Goal: Transaction & Acquisition: Purchase product/service

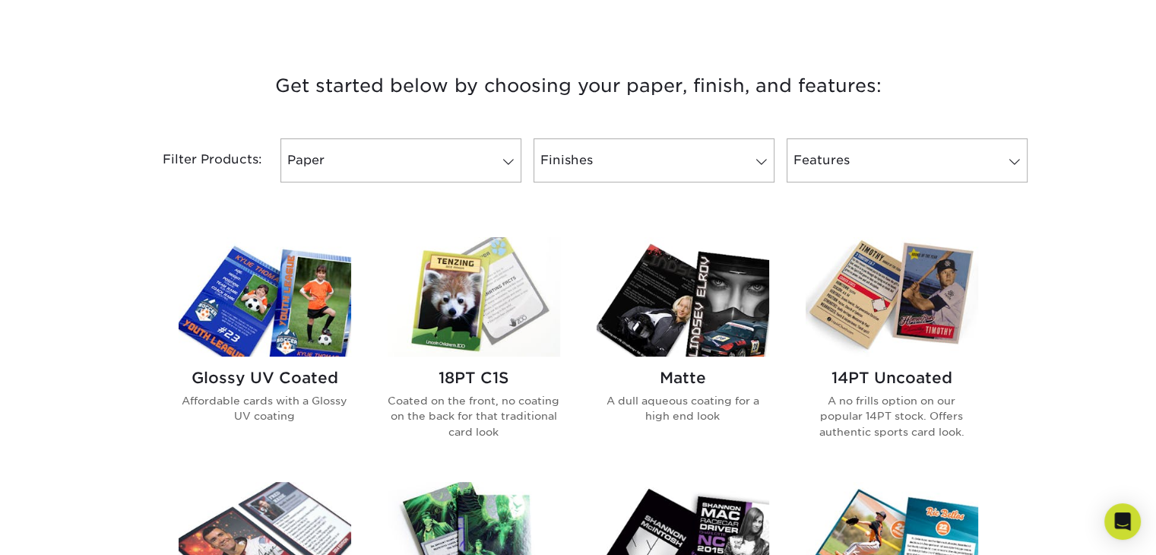
scroll to position [532, 0]
click at [508, 160] on span at bounding box center [508, 161] width 21 height 12
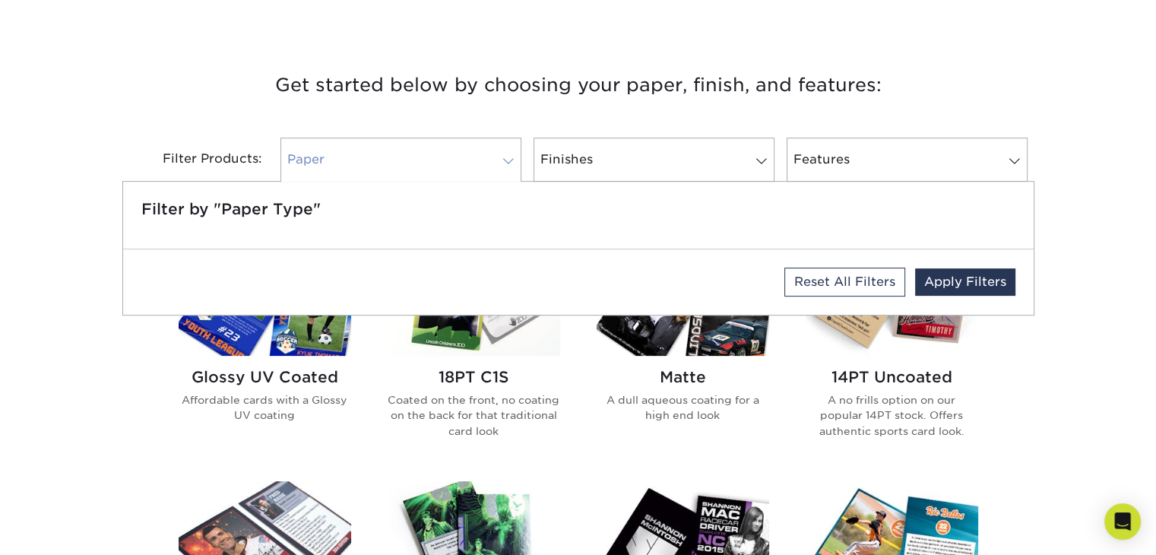
click at [508, 160] on span at bounding box center [508, 161] width 21 height 12
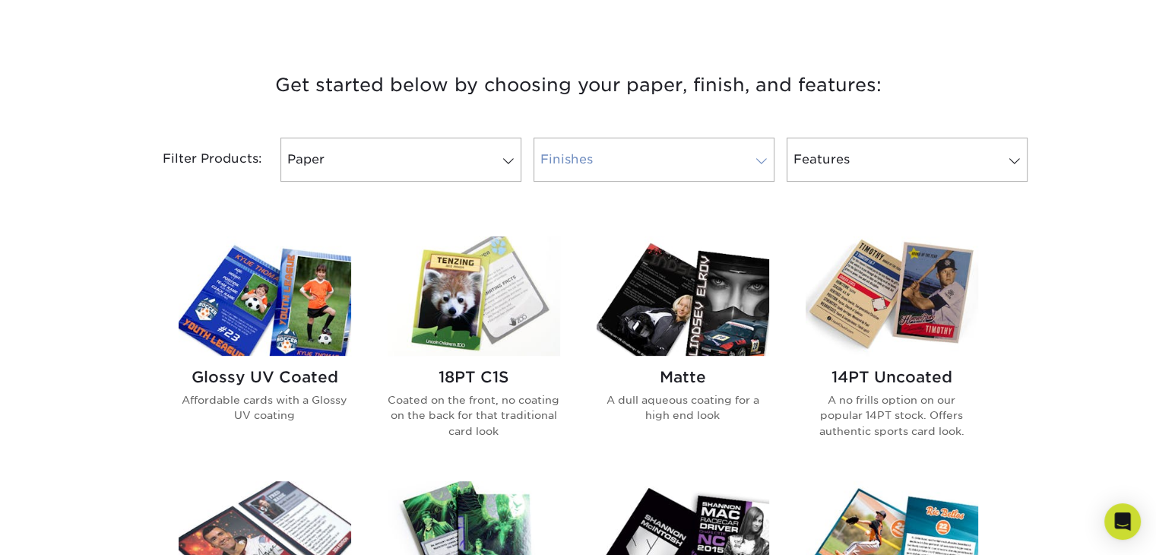
click at [752, 160] on span at bounding box center [761, 161] width 21 height 12
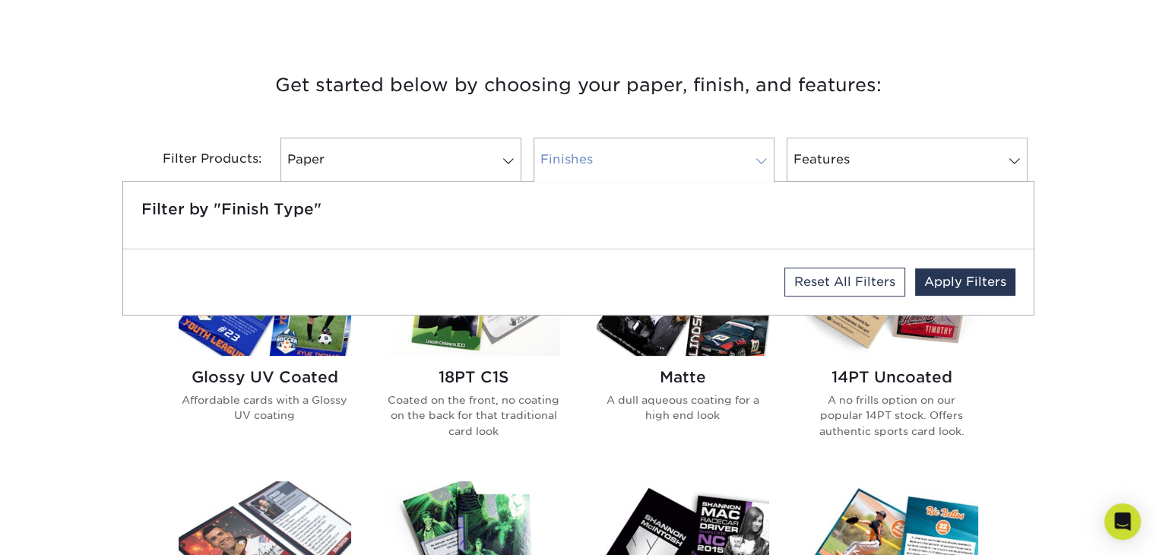
click at [752, 160] on span at bounding box center [761, 161] width 21 height 12
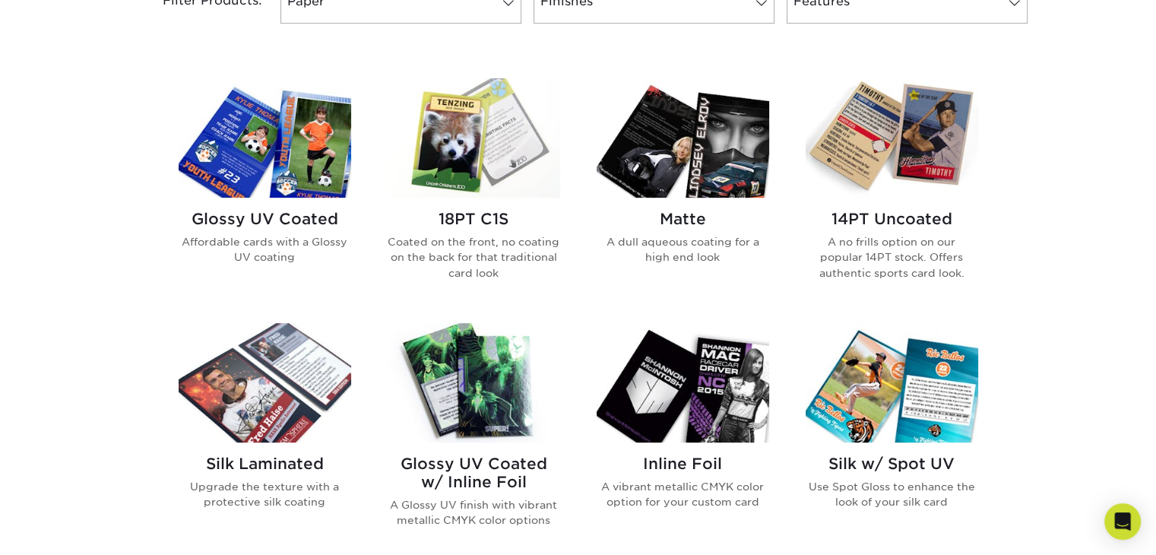
scroll to position [684, 0]
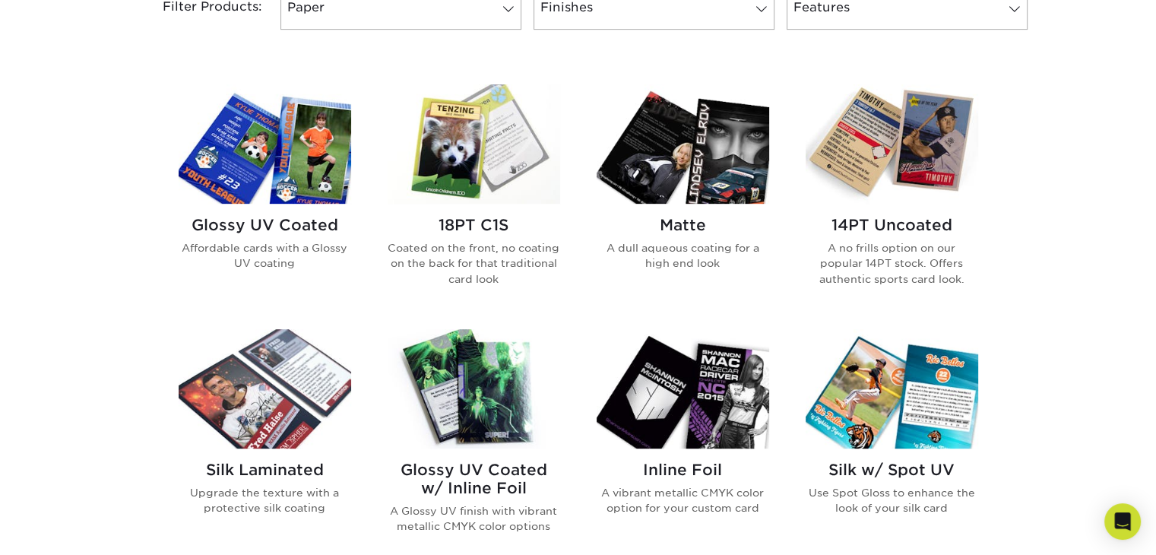
click at [270, 398] on img at bounding box center [265, 388] width 173 height 119
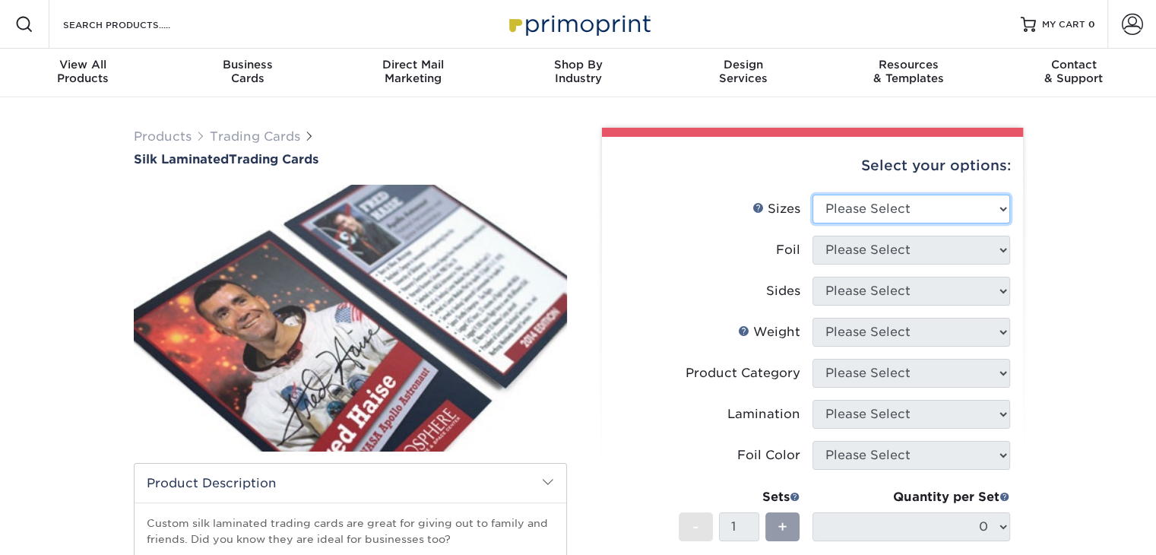
click at [960, 210] on select "Please Select 2.5" x 3.5"" at bounding box center [912, 209] width 198 height 29
select select "2.50x3.50"
click at [813, 195] on select "Please Select 2.5" x 3.5"" at bounding box center [912, 209] width 198 height 29
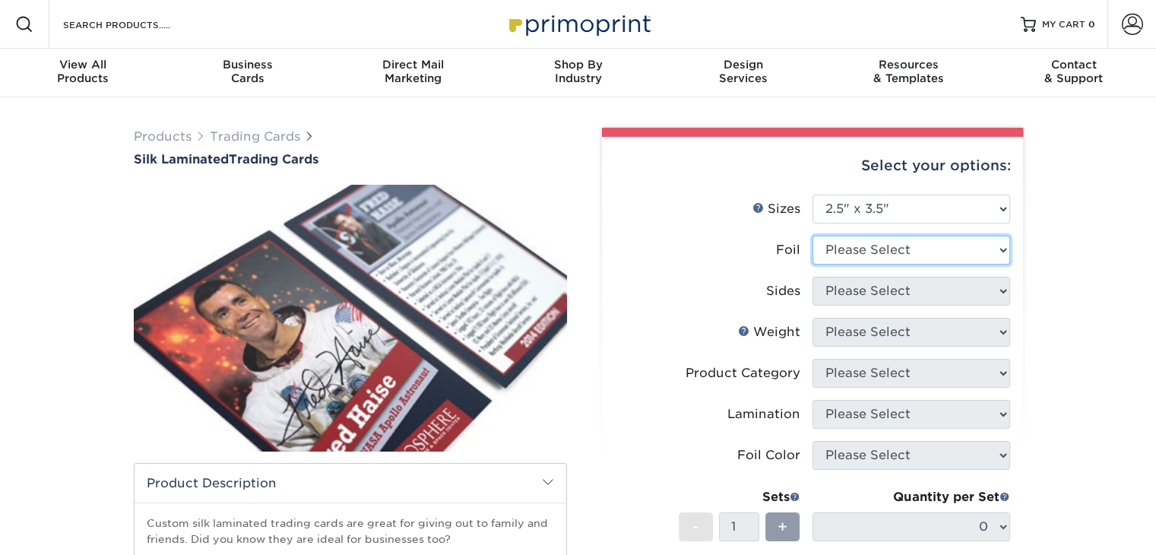
click at [927, 253] on select "Please Select No Yes" at bounding box center [912, 250] width 198 height 29
select select "1"
click at [813, 236] on select "Please Select No Yes" at bounding box center [912, 250] width 198 height 29
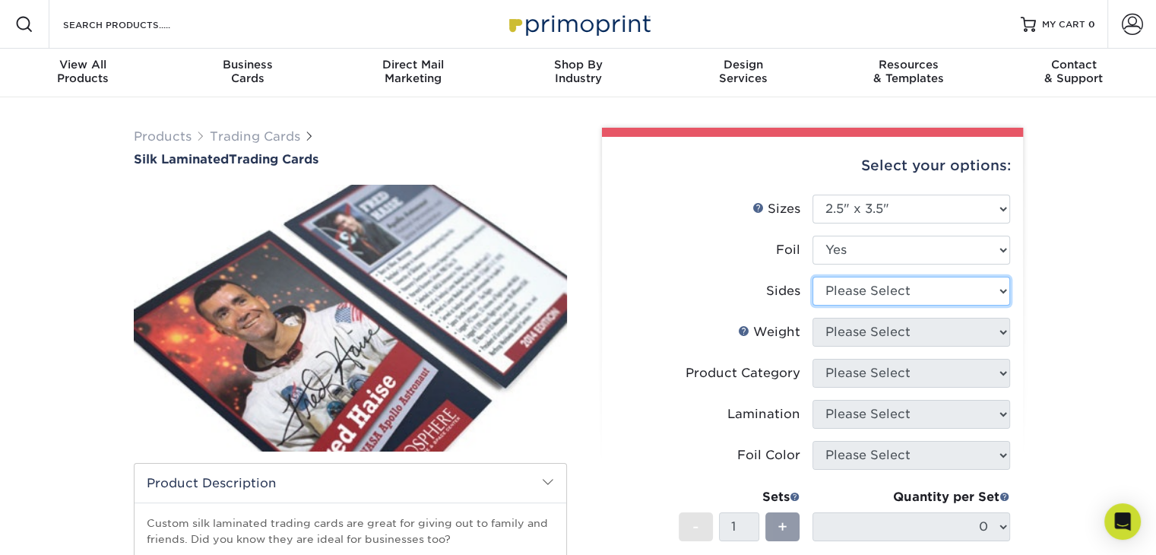
click at [946, 298] on select "Please Select Print Both Sides - Foil Both Sides Print Both Sides - Foil Front …" at bounding box center [912, 291] width 198 height 29
select select "e9e9dfb3-fba1-4d60-972c-fd9ca5904d33"
click at [813, 277] on select "Please Select Print Both Sides - Foil Both Sides Print Both Sides - Foil Front …" at bounding box center [912, 291] width 198 height 29
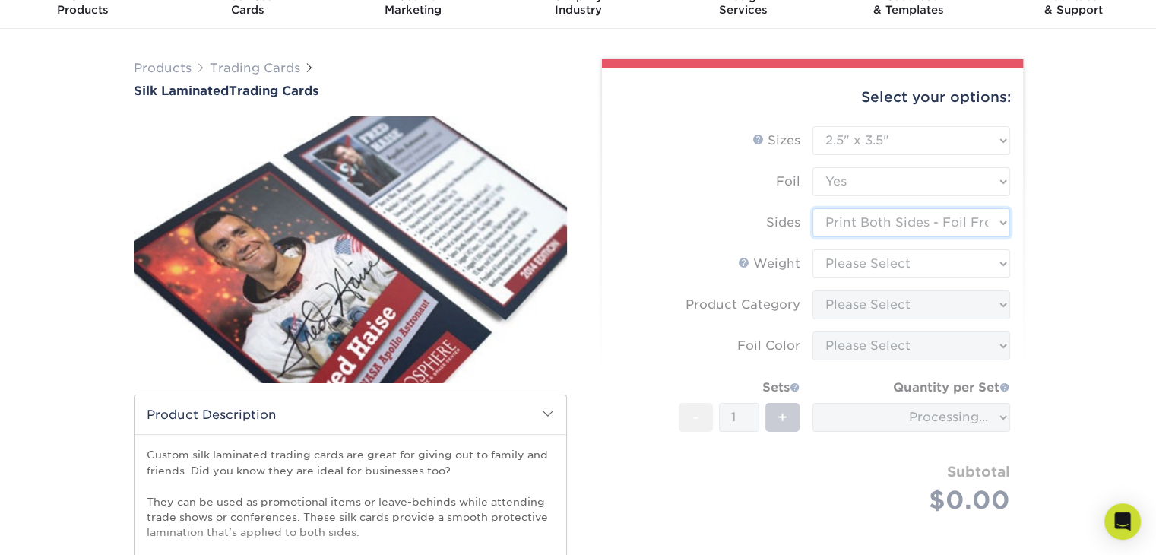
scroll to position [76, 0]
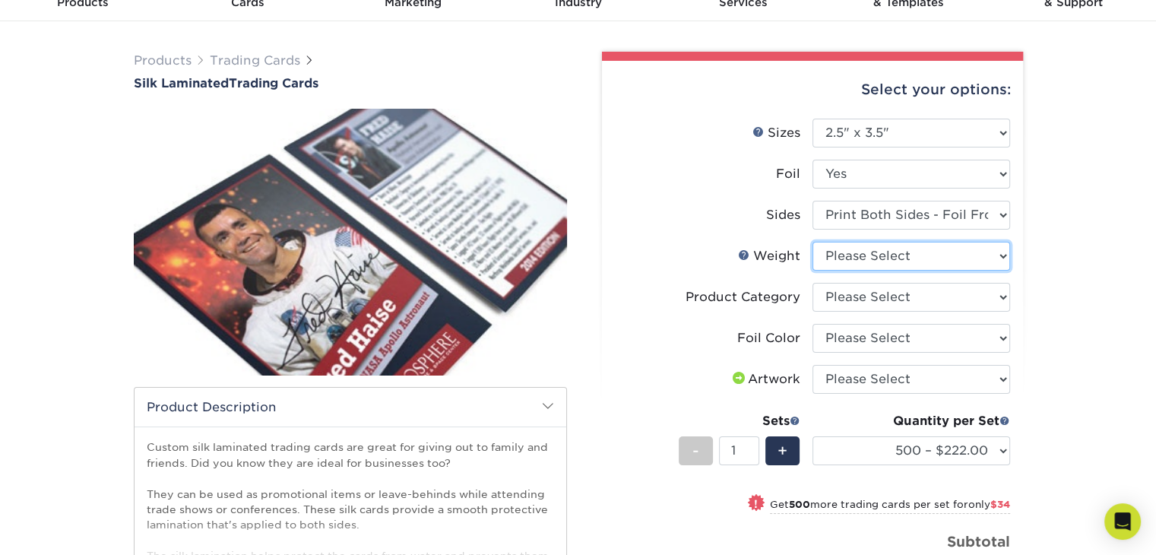
click at [997, 258] on select "Please Select 16PT" at bounding box center [912, 256] width 198 height 29
select select "16PT"
click at [813, 242] on select "Please Select 16PT" at bounding box center [912, 256] width 198 height 29
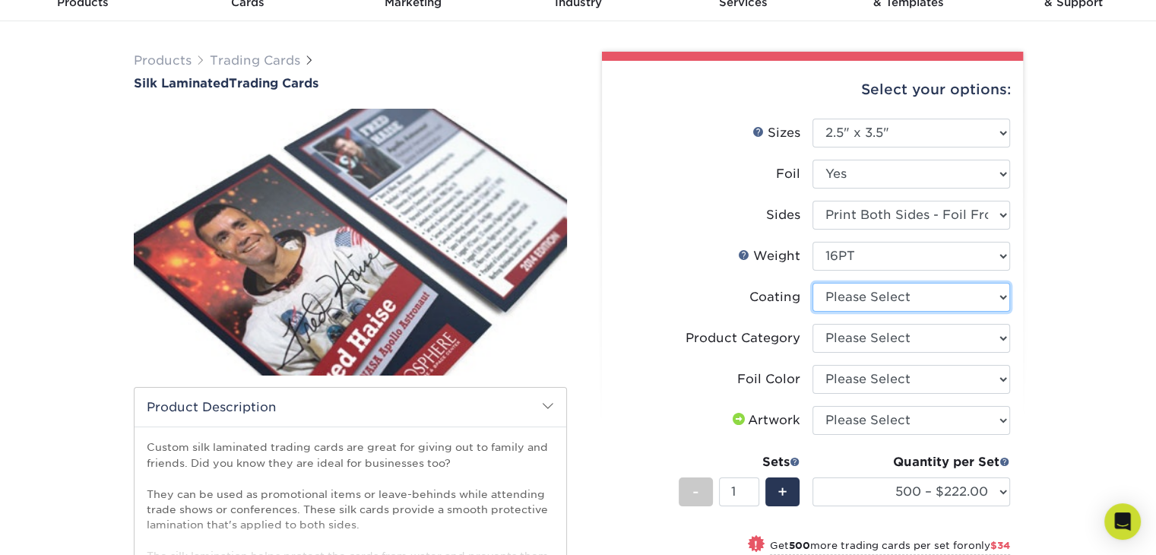
click at [992, 293] on select at bounding box center [912, 297] width 198 height 29
select select "3e7618de-abca-4bda-9f97-8b9129e913d8"
click at [813, 283] on select at bounding box center [912, 297] width 198 height 29
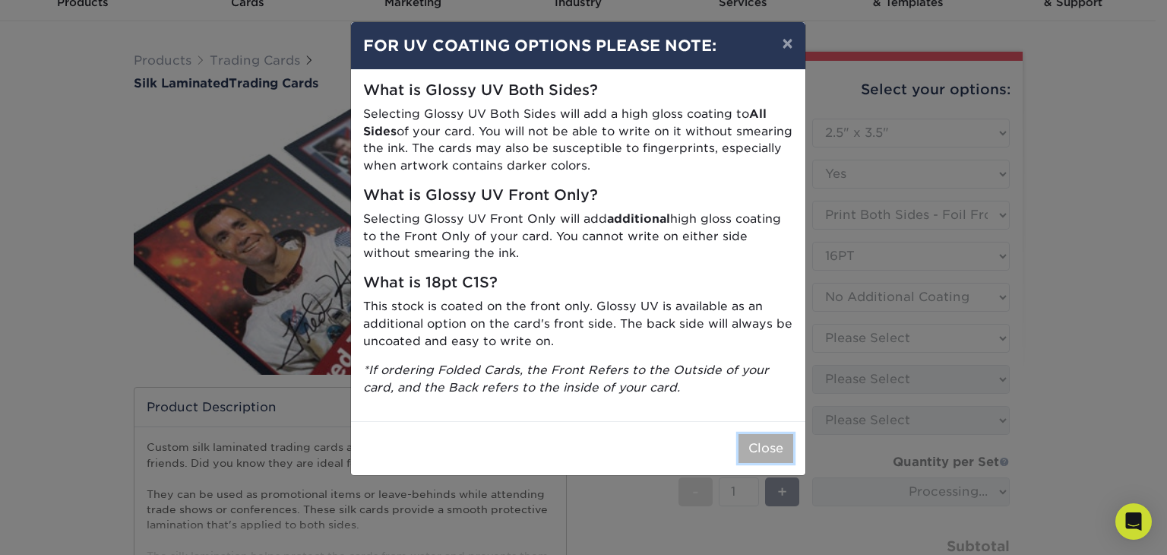
click at [778, 452] on button "Close" at bounding box center [766, 448] width 55 height 29
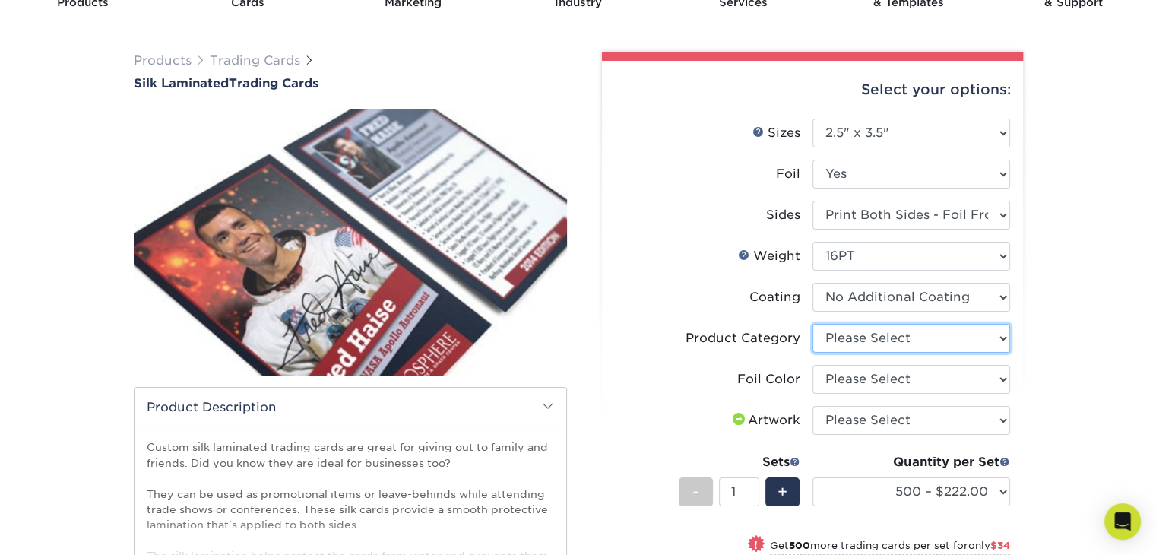
click at [978, 332] on select "Please Select Trading Cards" at bounding box center [912, 338] width 198 height 29
select select "c2f9bce9-36c2-409d-b101-c29d9d031e18"
click at [813, 324] on select "Please Select Trading Cards" at bounding box center [912, 338] width 198 height 29
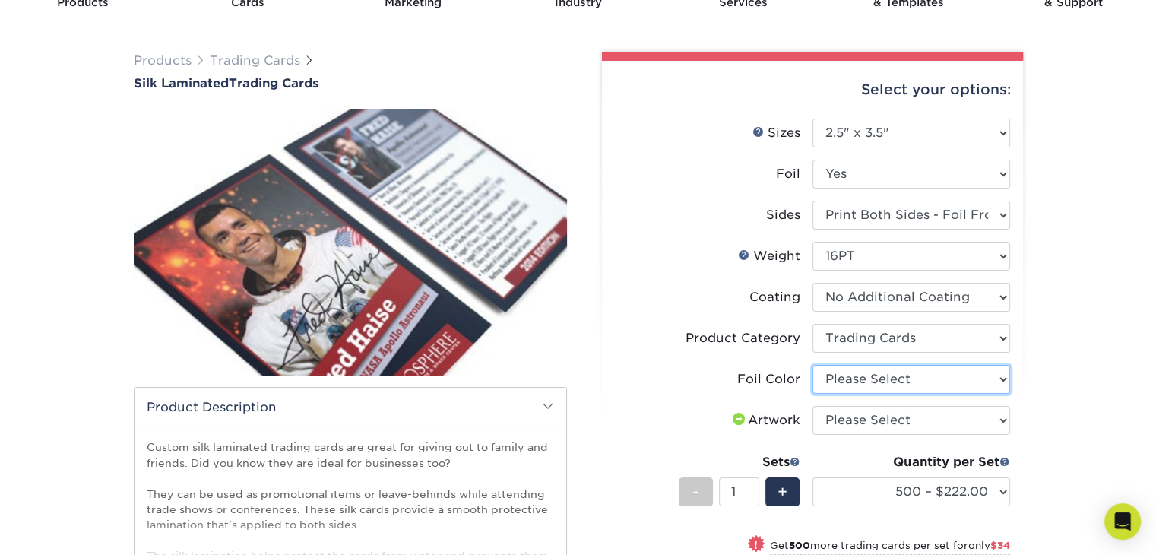
click at [1004, 379] on select "Please Select Silver Foil Rose Gold Foil Red Foil Gold Foil Copper Foil Blue Fo…" at bounding box center [912, 379] width 198 height 29
select select "a834dd52-fe06-4ed6-9a86-5bd3c2d02515"
click at [813, 365] on select "Please Select Silver Foil Rose Gold Foil Red Foil Gold Foil Copper Foil Blue Fo…" at bounding box center [912, 379] width 198 height 29
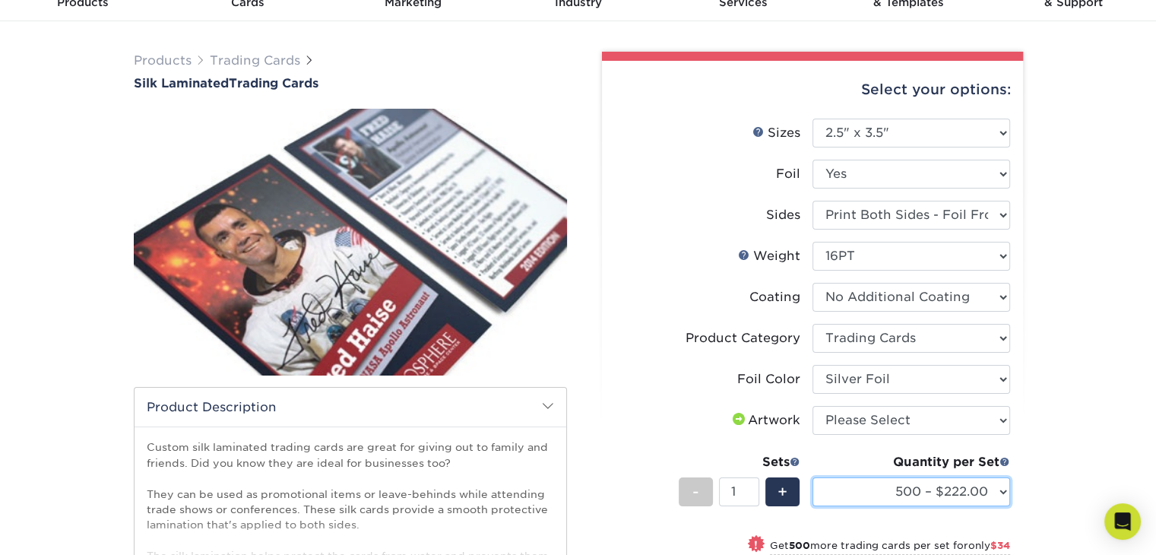
click at [1009, 490] on select "500 – $222.00 1000 – $256.00 2500 – $598.00 5000 – $1135.00" at bounding box center [912, 491] width 198 height 29
click at [1094, 340] on div "Products Trading Cards Silk Laminated Trading Cards show more Templates" at bounding box center [578, 438] width 1156 height 834
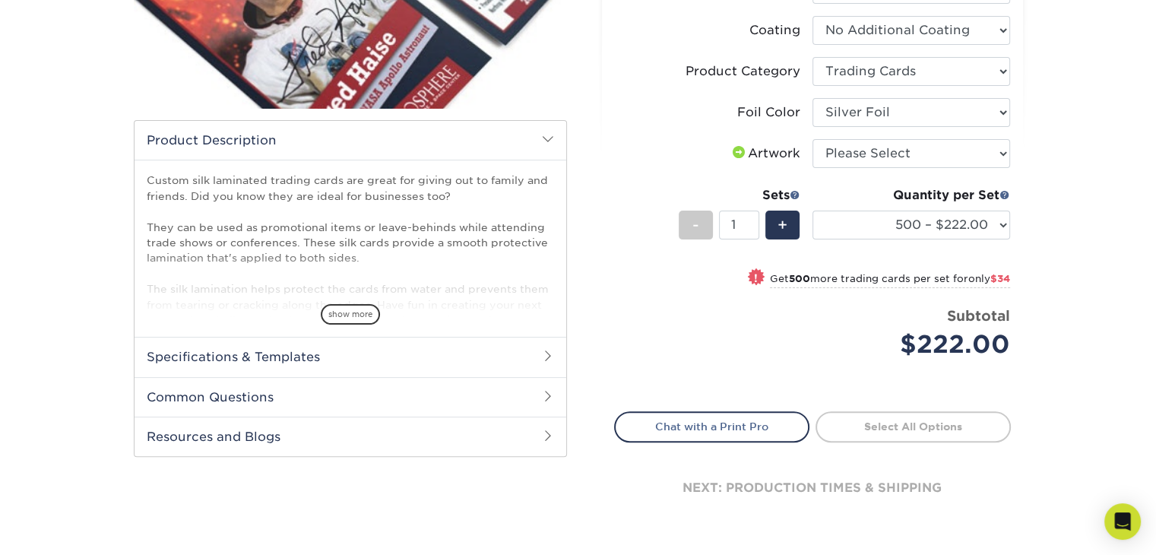
scroll to position [228, 0]
